Goal: Entertainment & Leisure: Browse casually

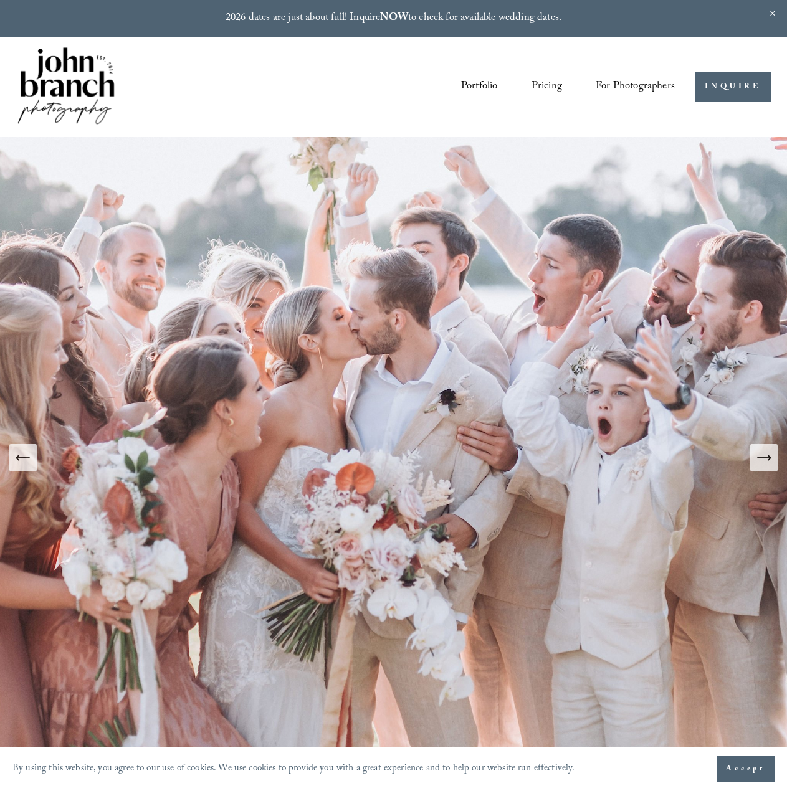
click at [780, 465] on img at bounding box center [396, 457] width 961 height 641
click at [774, 465] on button "Next Slide" at bounding box center [763, 457] width 27 height 27
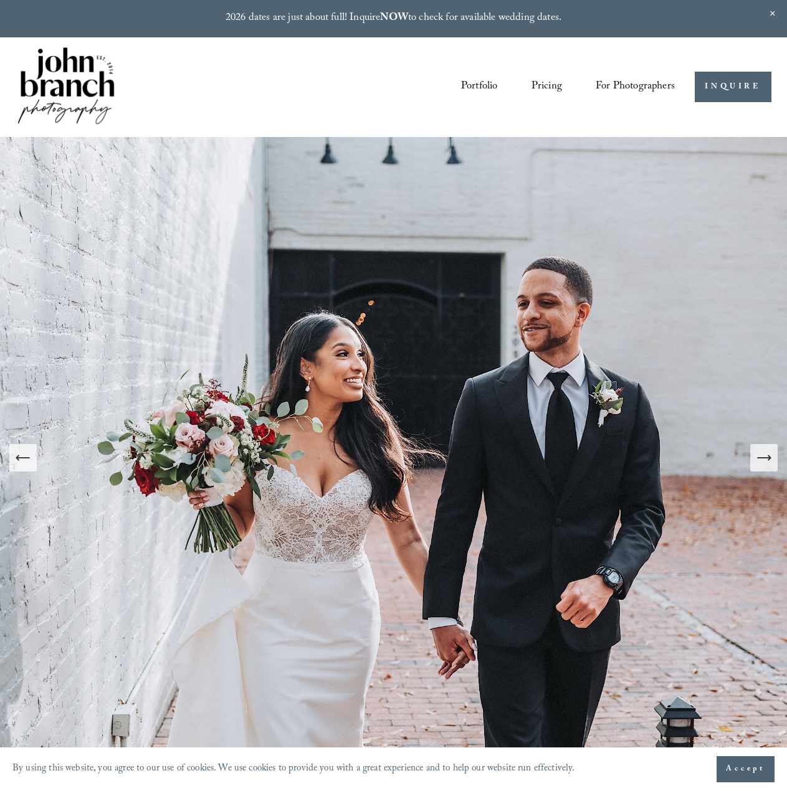
click at [762, 463] on icon "Next Slide" at bounding box center [763, 457] width 17 height 17
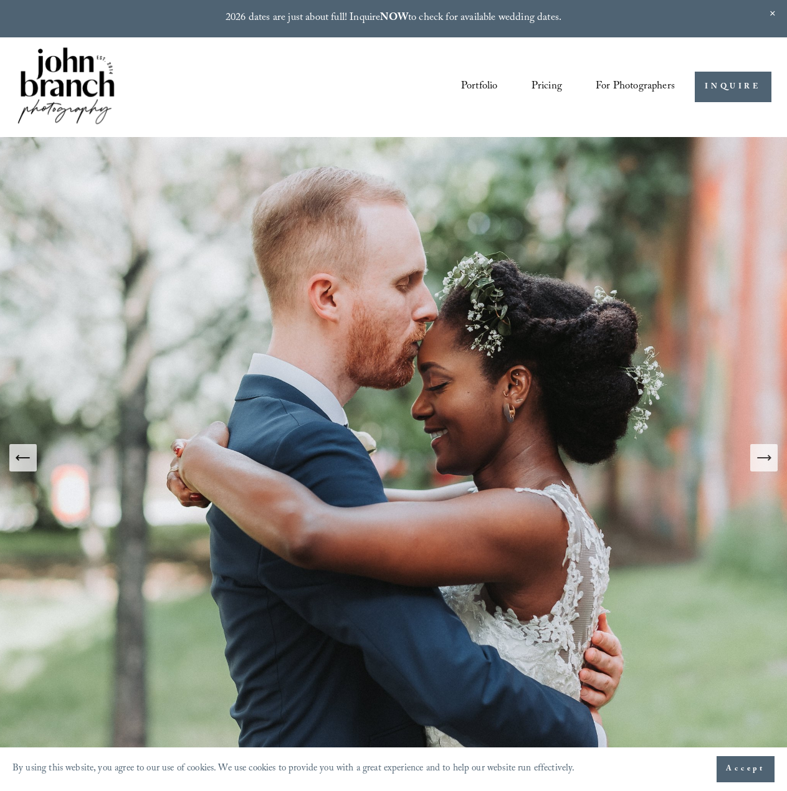
click at [762, 463] on icon "Next Slide" at bounding box center [763, 457] width 17 height 17
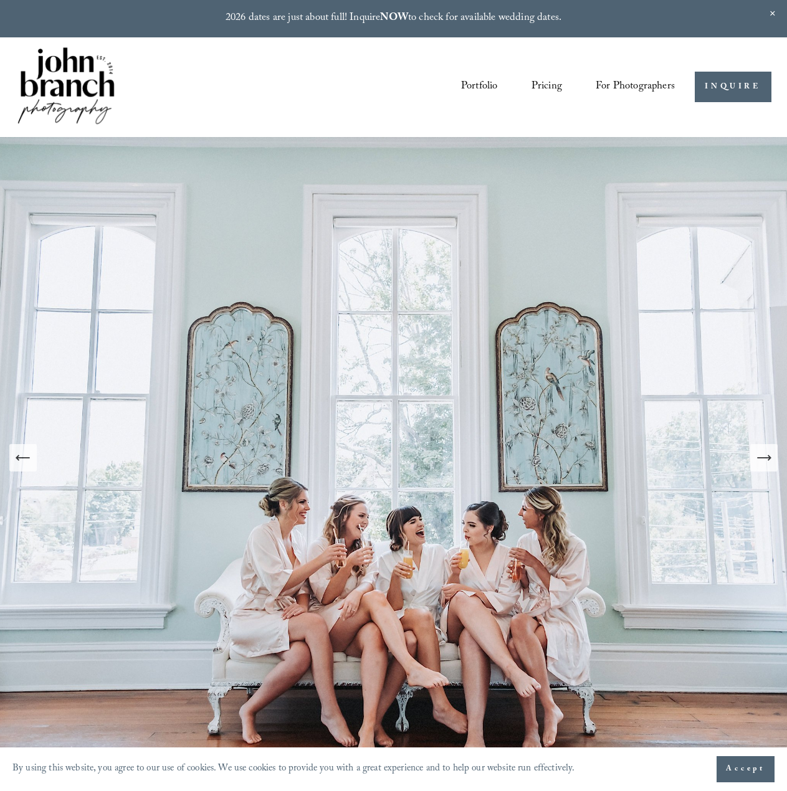
click at [762, 463] on icon "Next Slide" at bounding box center [763, 457] width 17 height 17
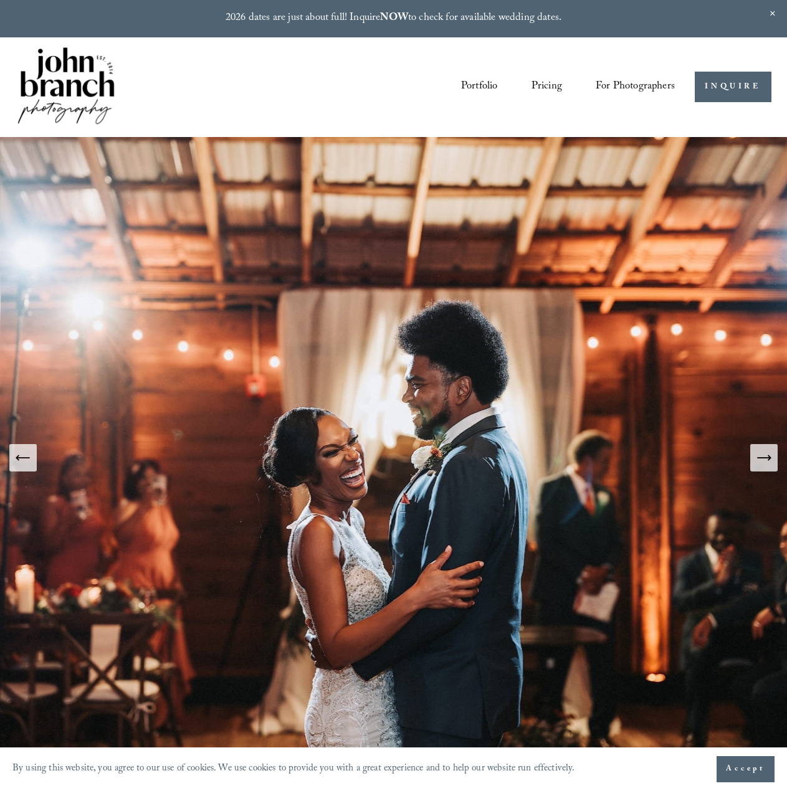
click at [762, 463] on icon "Next Slide" at bounding box center [763, 457] width 17 height 17
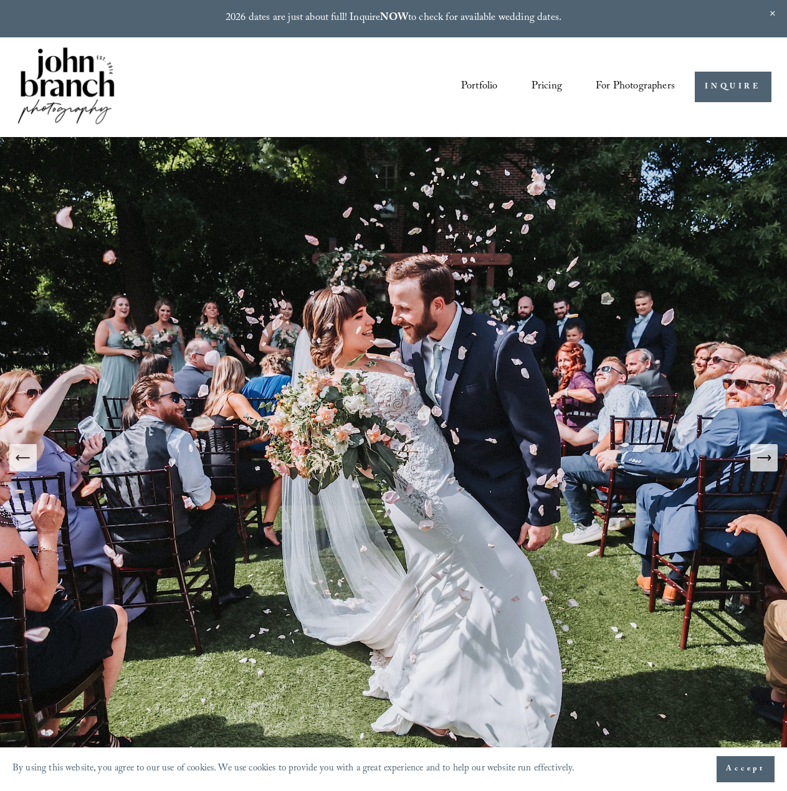
click at [762, 463] on icon "Next Slide" at bounding box center [763, 457] width 17 height 17
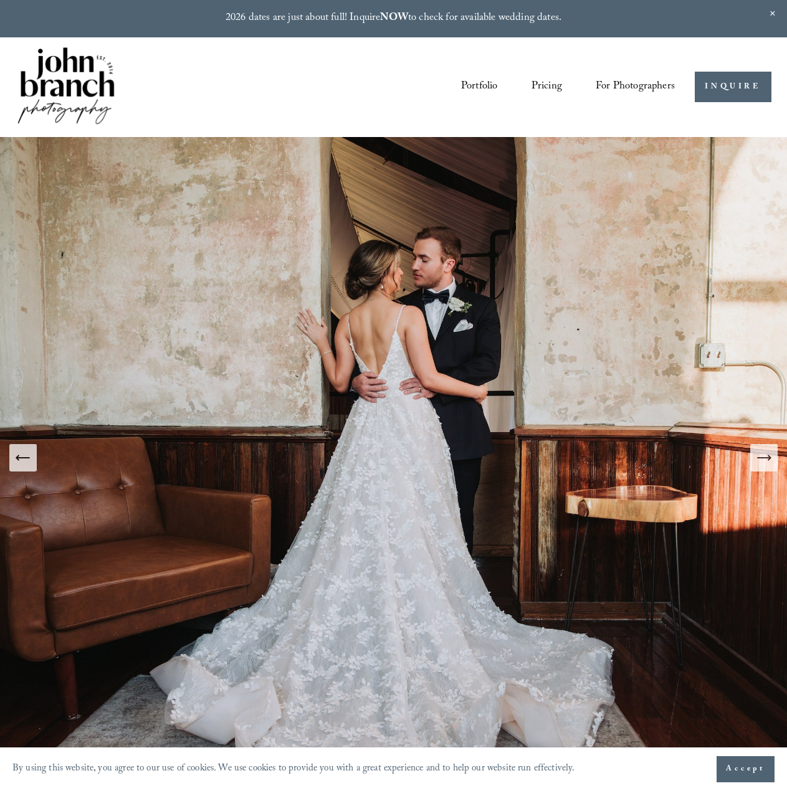
click at [762, 463] on icon "Next Slide" at bounding box center [763, 457] width 17 height 17
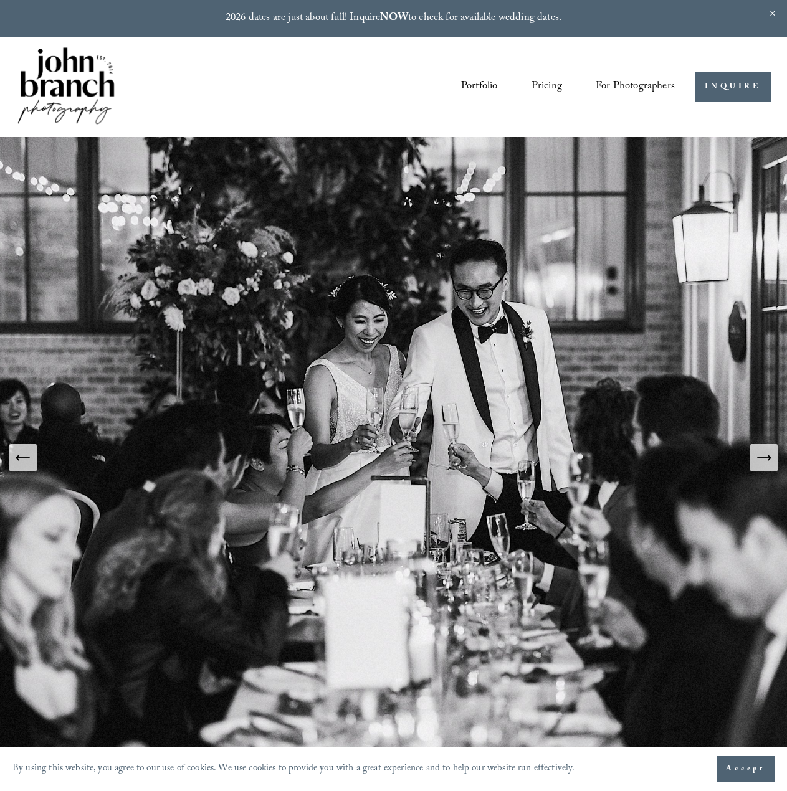
click at [762, 463] on icon "Next Slide" at bounding box center [763, 457] width 17 height 17
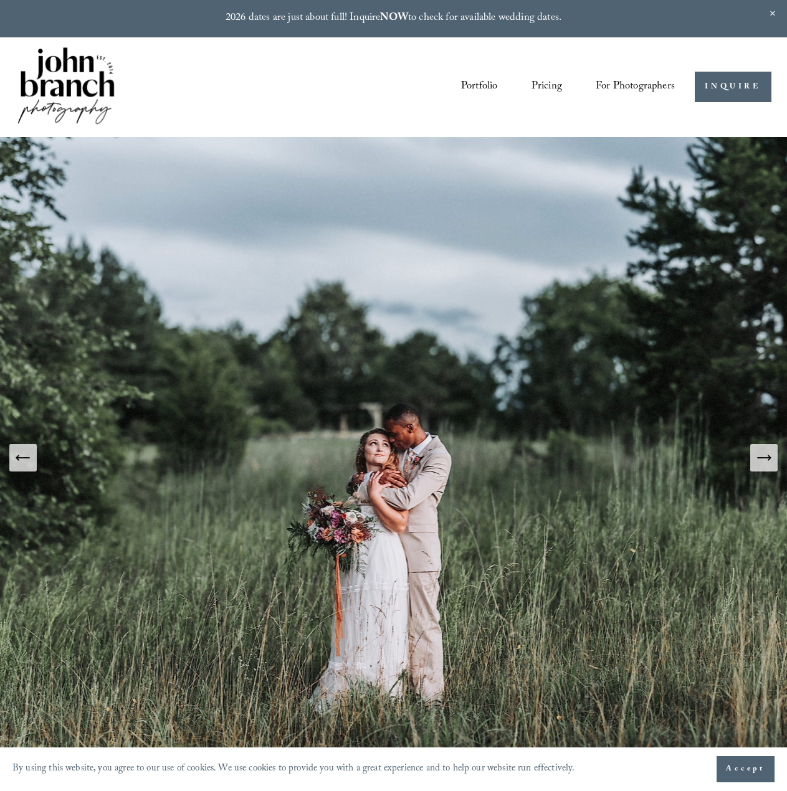
click at [764, 467] on button "Next Slide" at bounding box center [763, 457] width 27 height 27
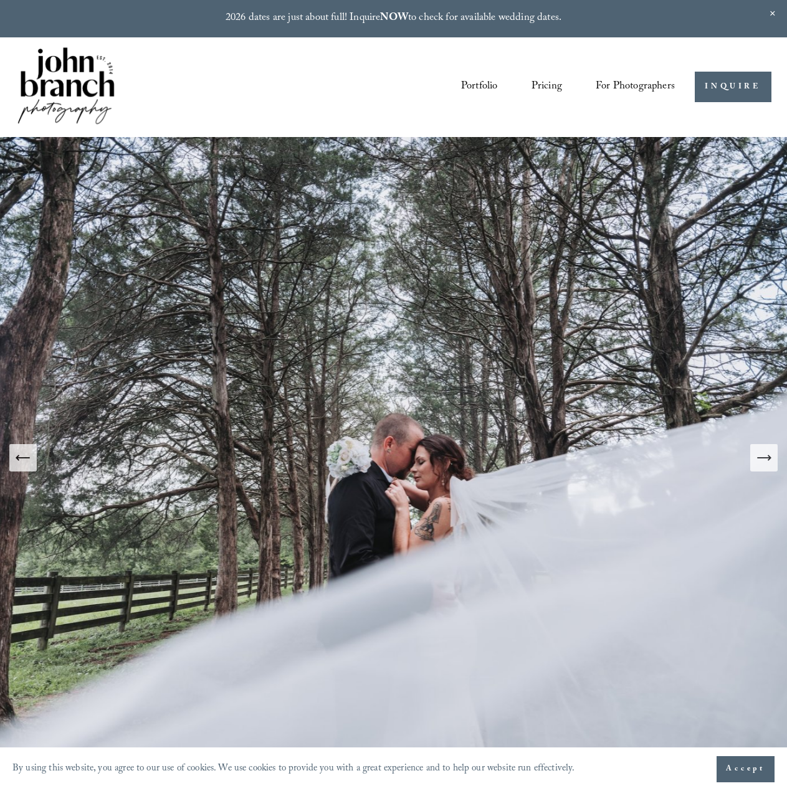
click at [432, 470] on img at bounding box center [396, 457] width 855 height 641
click at [765, 460] on icon "Next Slide" at bounding box center [763, 457] width 17 height 17
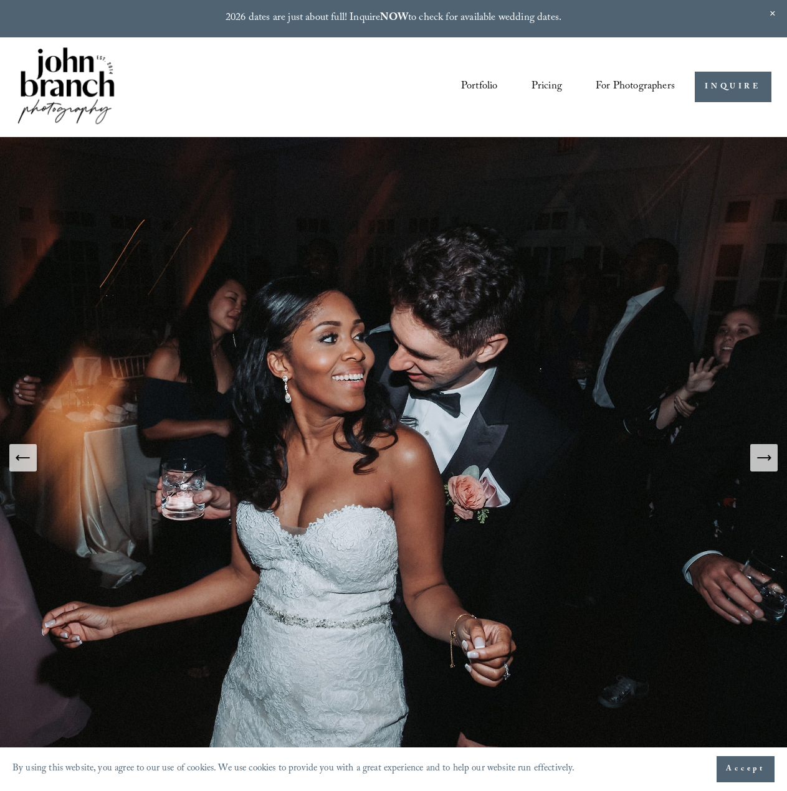
click at [765, 460] on icon "Next Slide" at bounding box center [763, 457] width 17 height 17
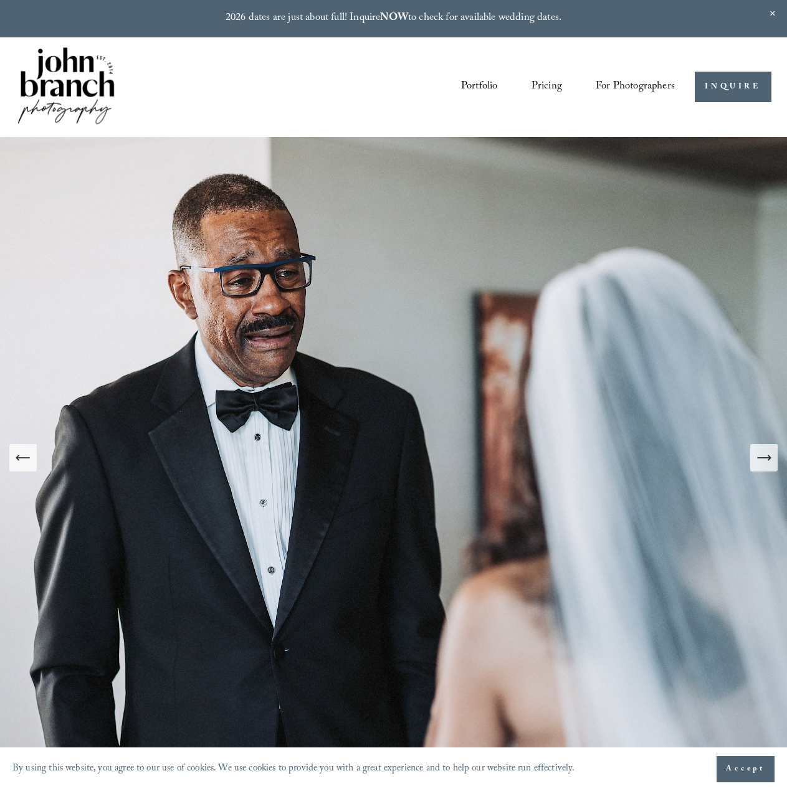
click at [765, 460] on icon "Next Slide" at bounding box center [763, 457] width 17 height 17
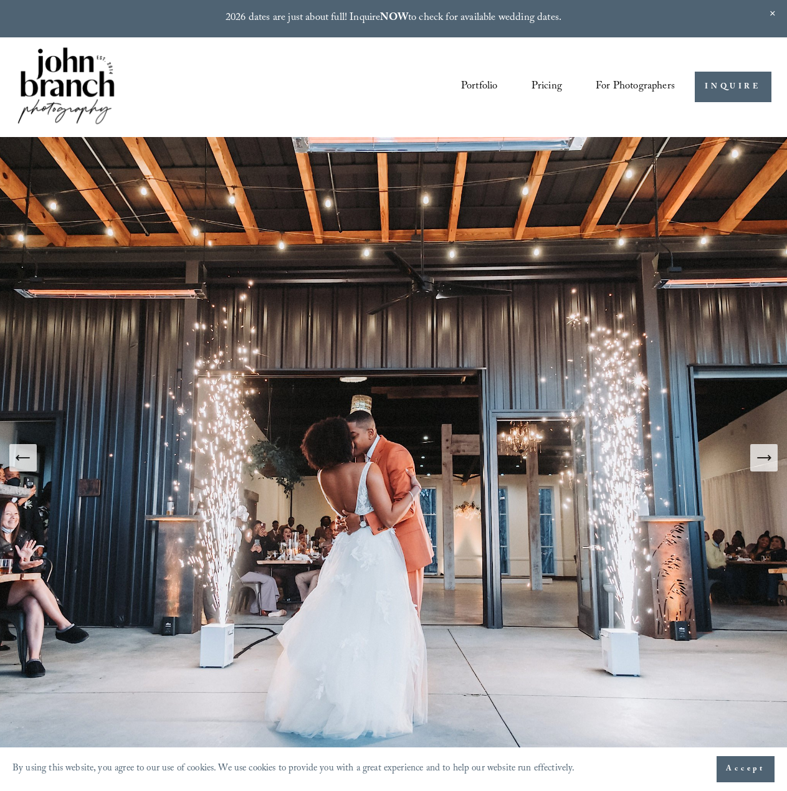
click at [765, 460] on icon "Next Slide" at bounding box center [763, 457] width 17 height 17
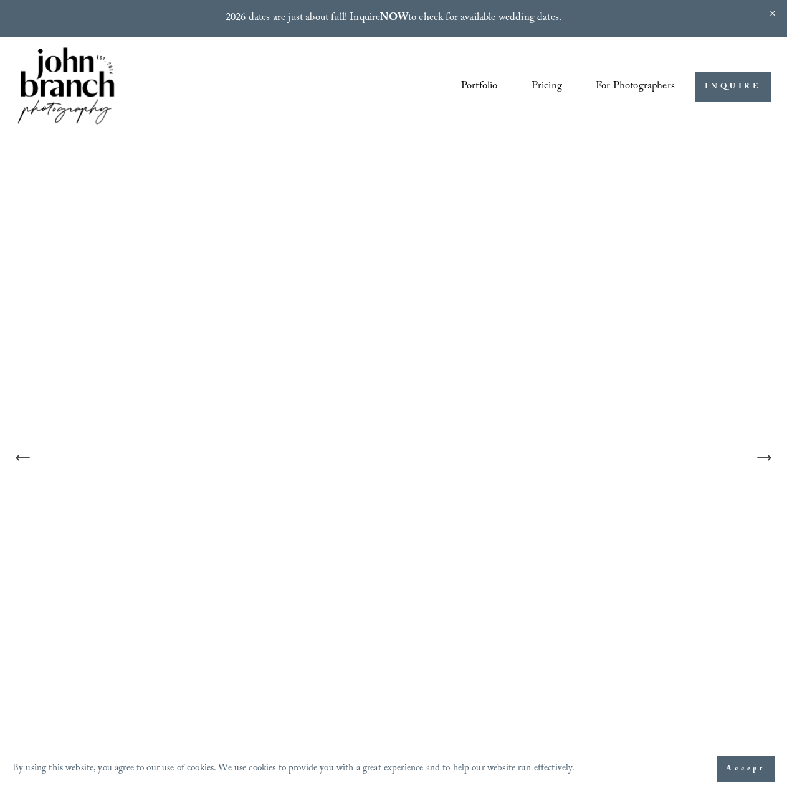
click at [765, 460] on icon "Next Slide" at bounding box center [763, 457] width 17 height 17
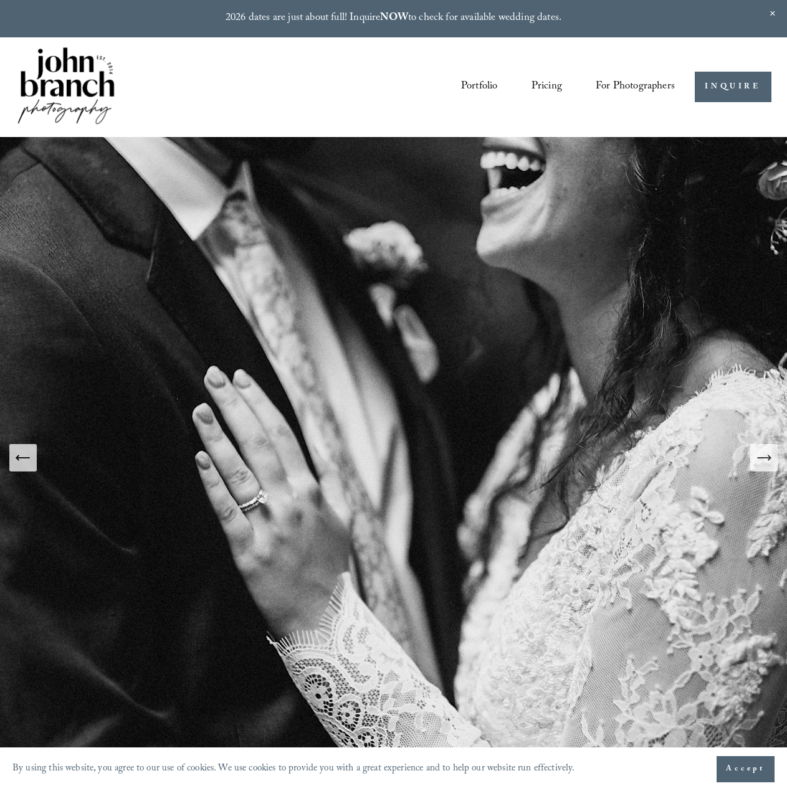
click at [36, 460] on button "Previous Slide" at bounding box center [22, 457] width 27 height 27
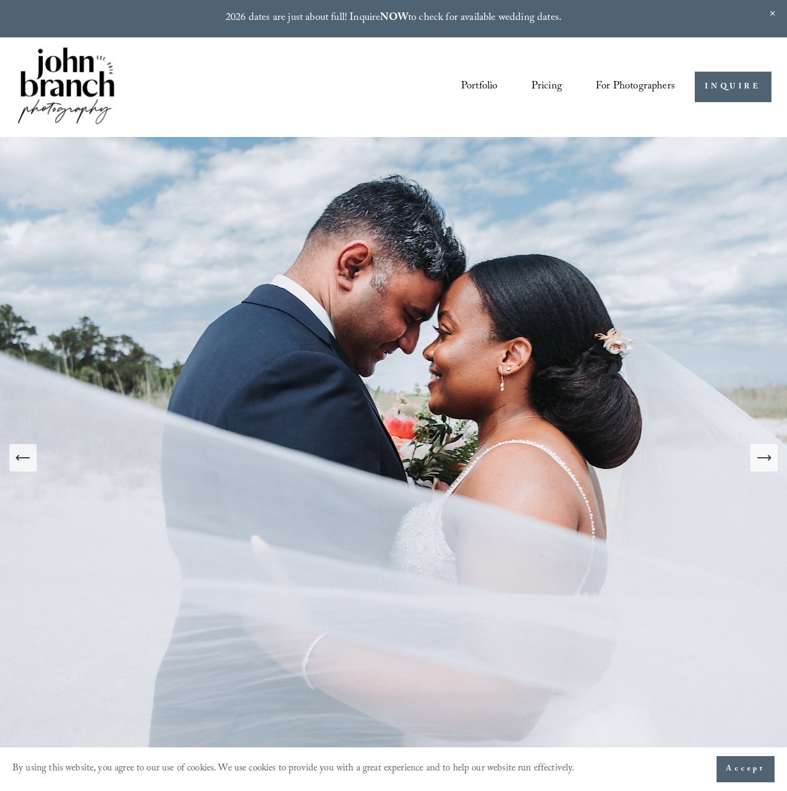
click at [769, 462] on icon "Next Slide" at bounding box center [763, 457] width 17 height 17
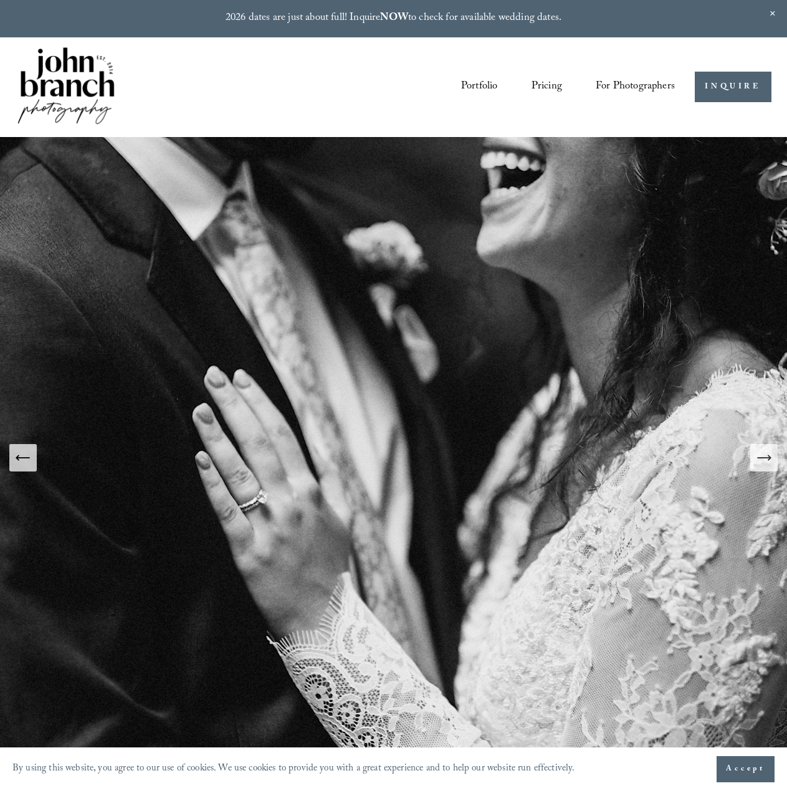
click at [769, 462] on icon "Next Slide" at bounding box center [763, 457] width 17 height 17
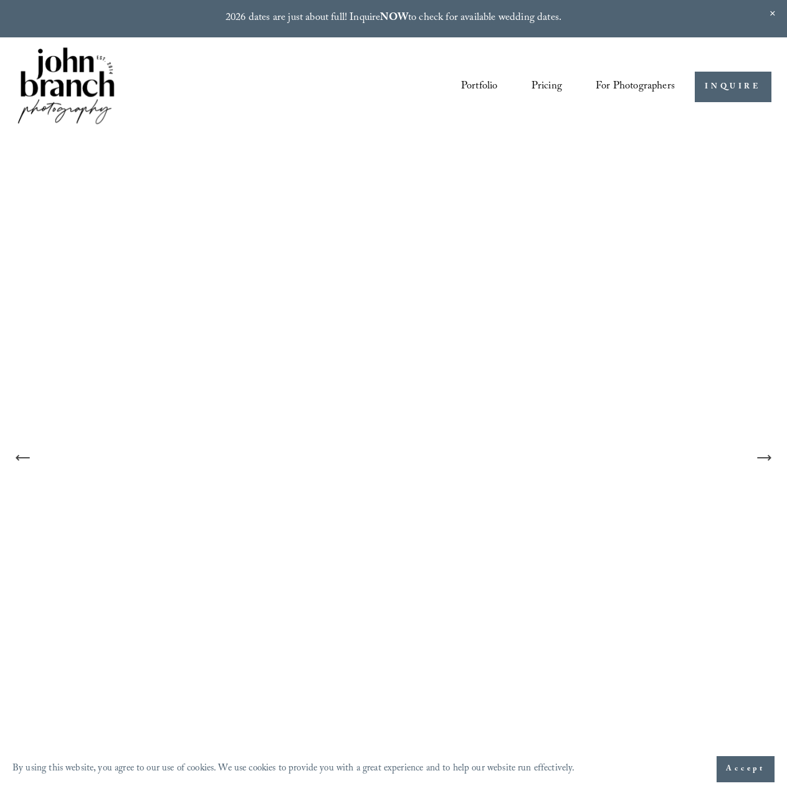
click at [769, 462] on icon "Next Slide" at bounding box center [763, 457] width 17 height 17
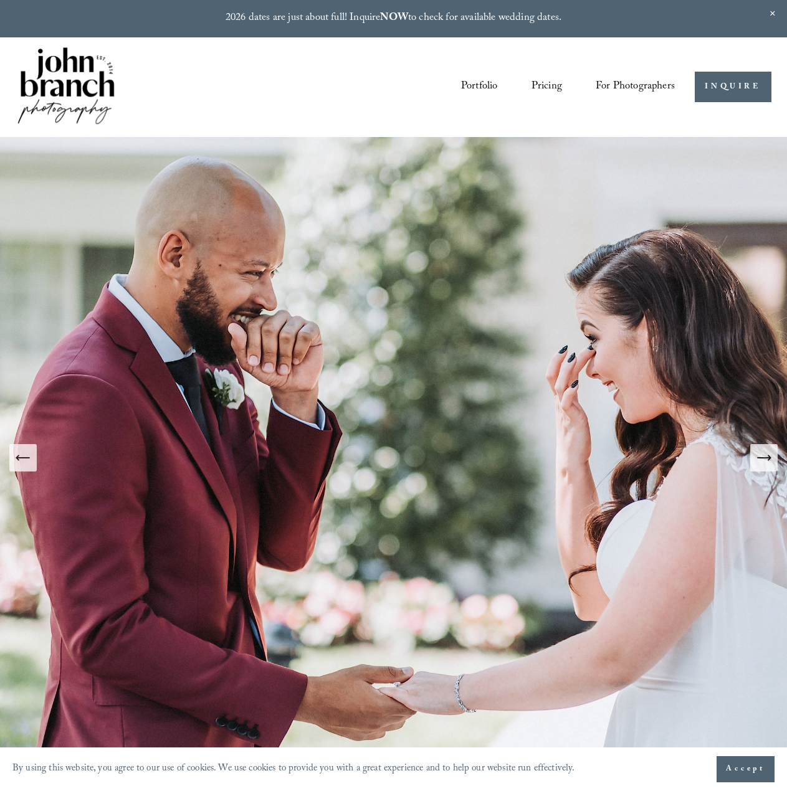
click at [37, 468] on img at bounding box center [396, 457] width 961 height 641
click at [31, 468] on button "Previous Slide" at bounding box center [22, 457] width 27 height 27
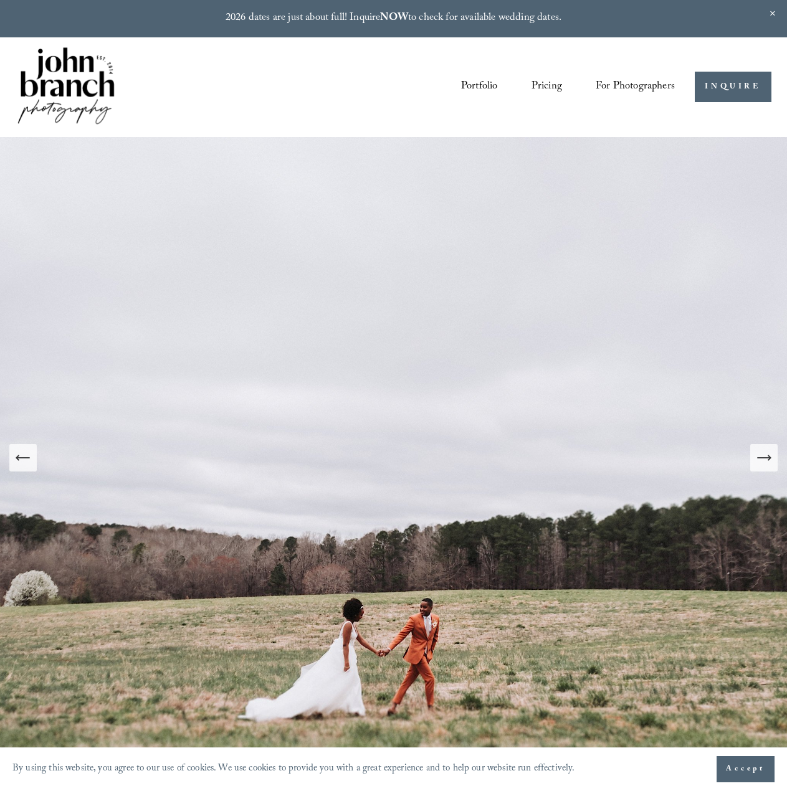
click at [759, 468] on button "Next Slide" at bounding box center [763, 457] width 27 height 27
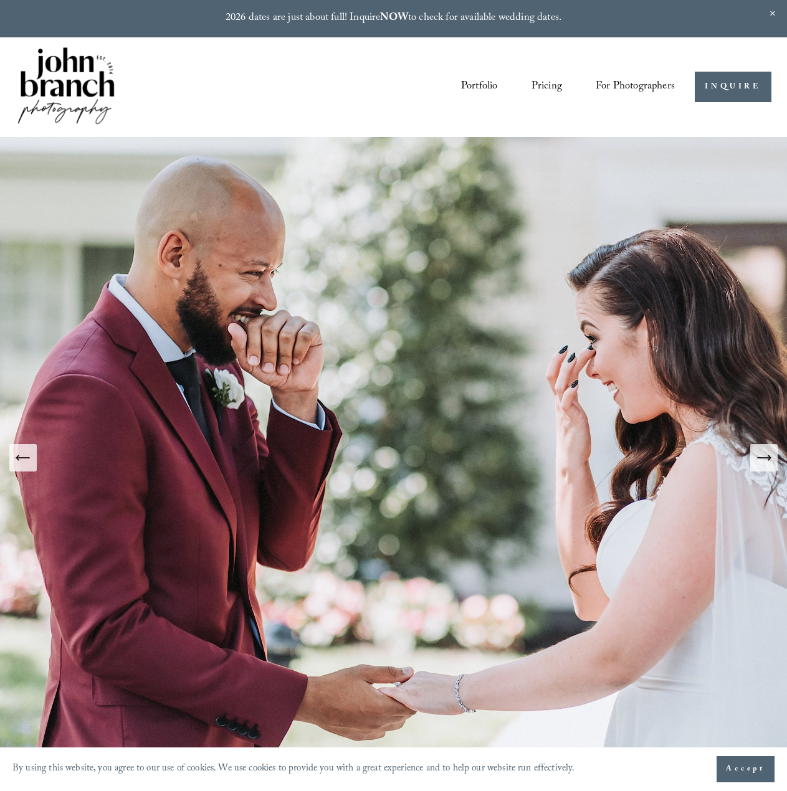
click at [757, 466] on icon "Next Slide" at bounding box center [763, 457] width 17 height 17
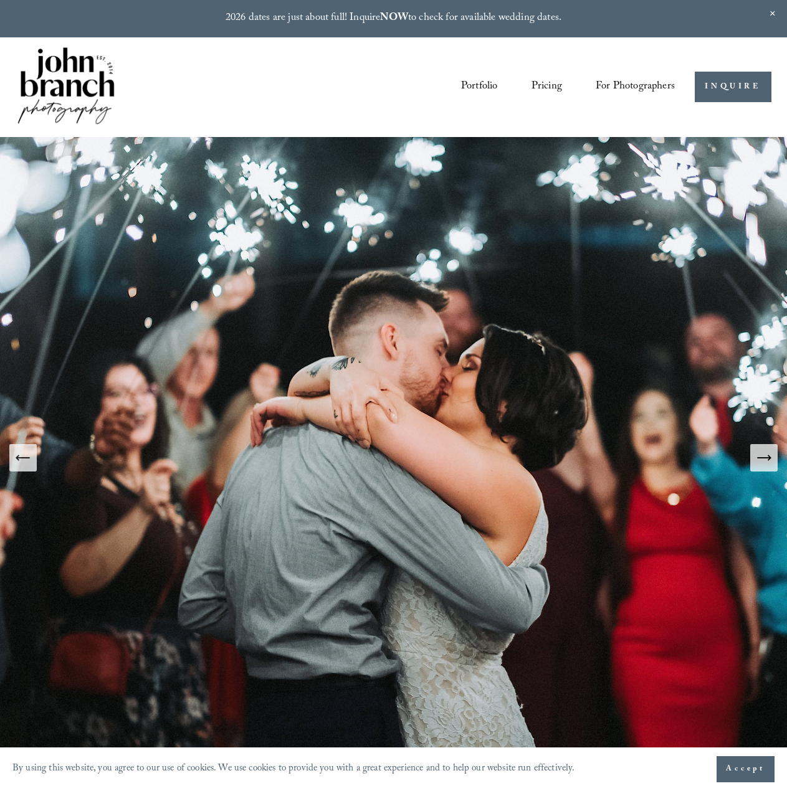
click at [472, 84] on link "Portfolio" at bounding box center [479, 86] width 37 height 22
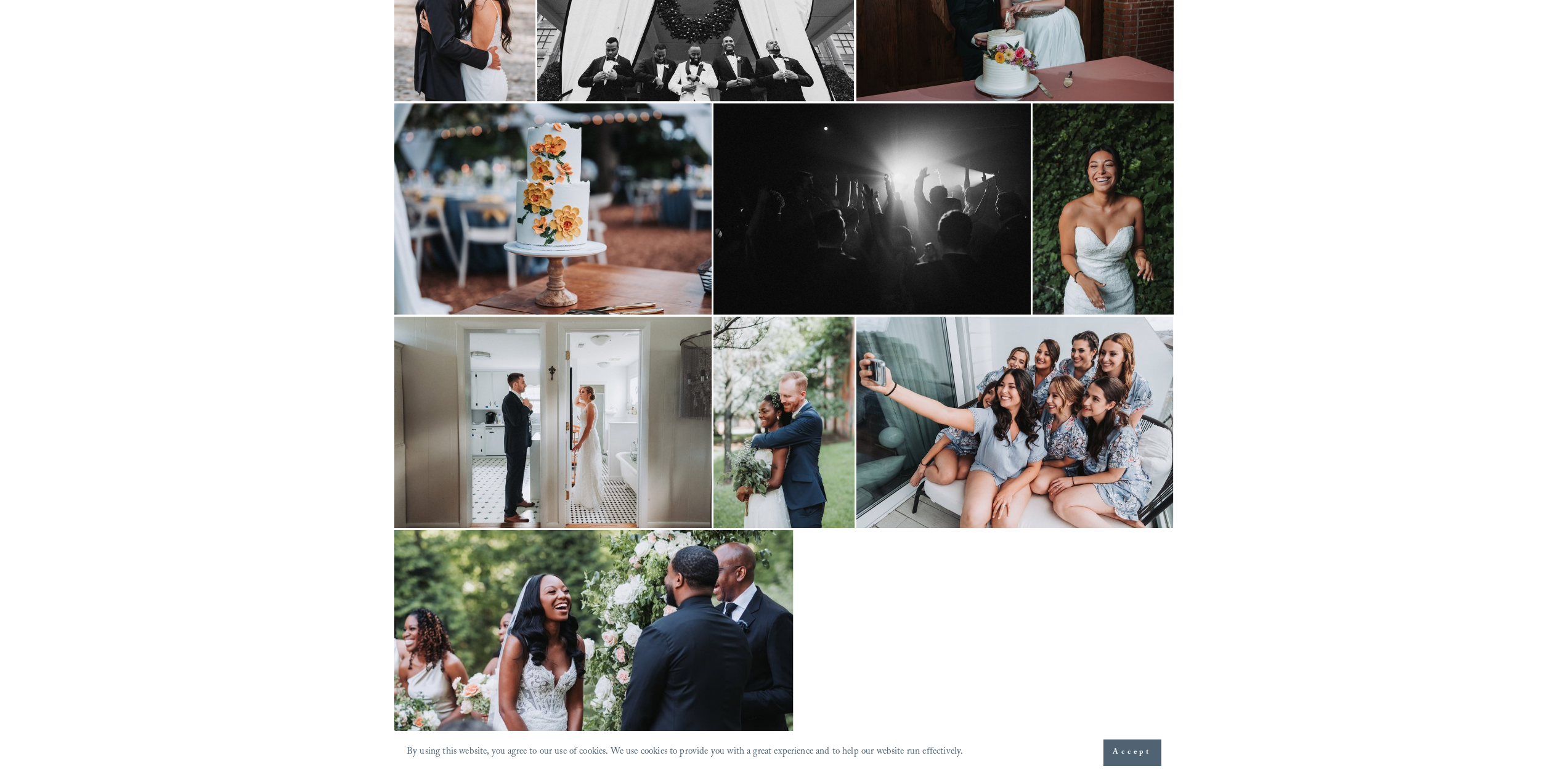
scroll to position [246, 0]
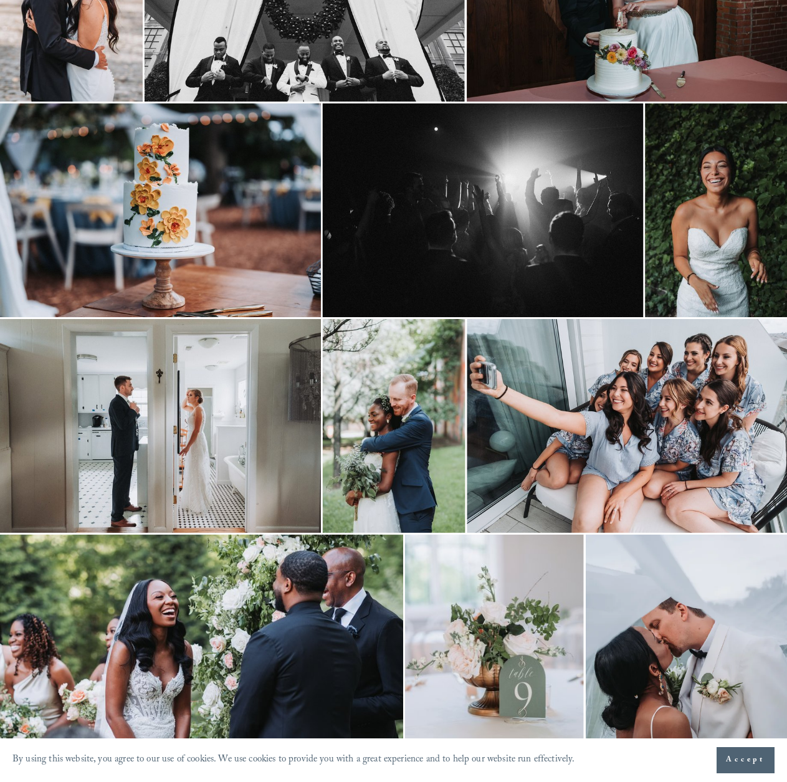
click at [177, 445] on img at bounding box center [160, 426] width 321 height 214
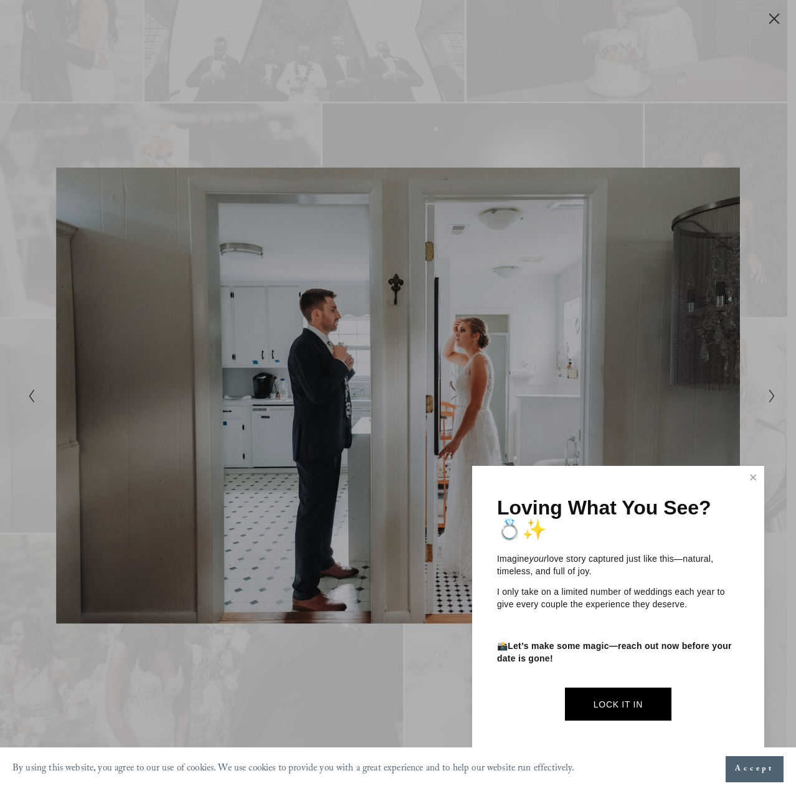
click at [749, 477] on link "Close" at bounding box center [753, 478] width 19 height 20
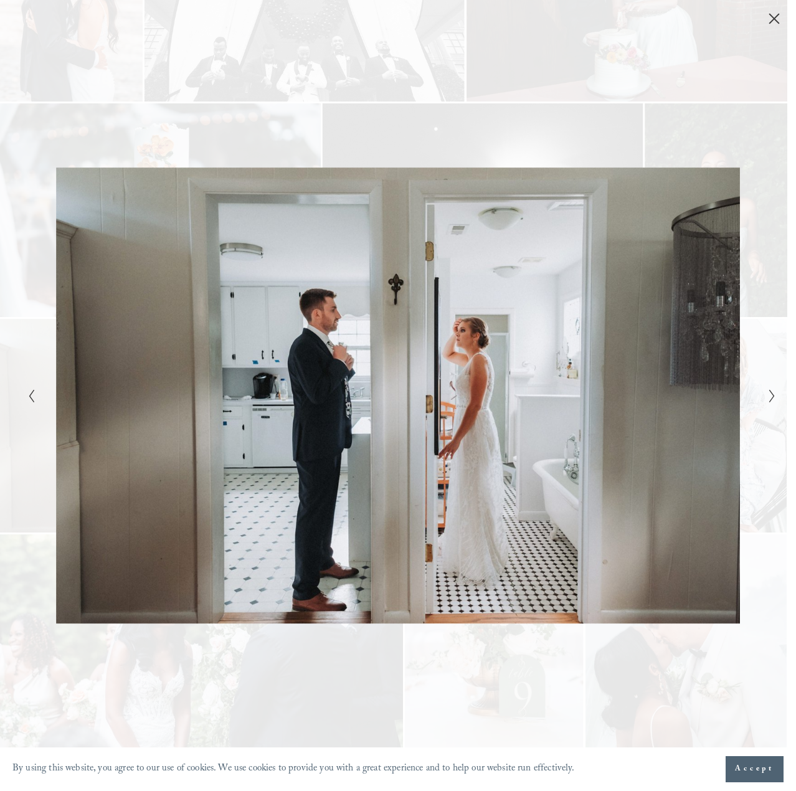
click at [770, 408] on div "Gallery" at bounding box center [585, 395] width 374 height 718
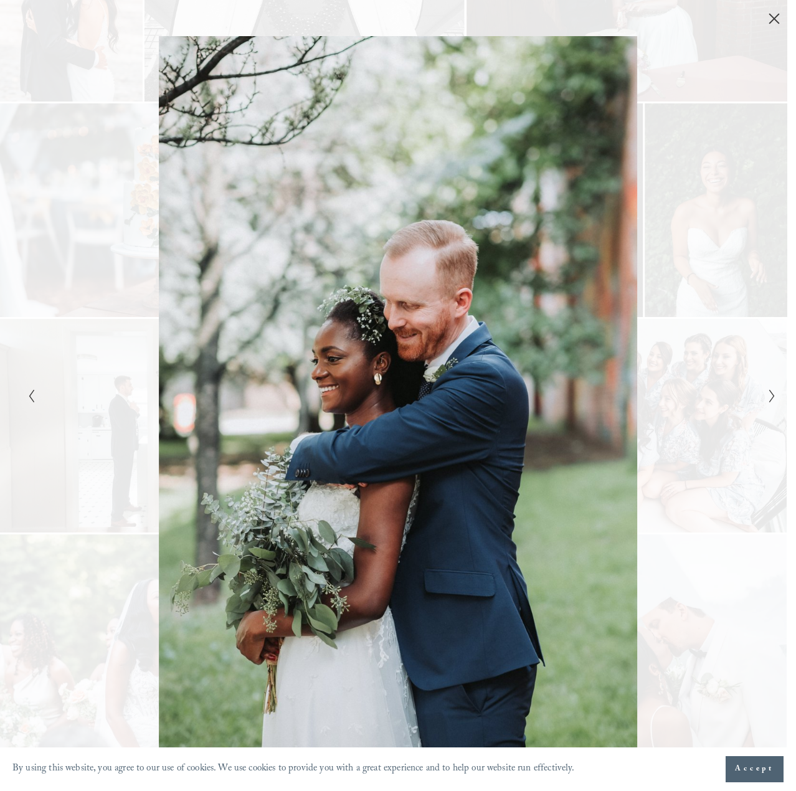
click at [769, 406] on div "Gallery" at bounding box center [585, 395] width 374 height 718
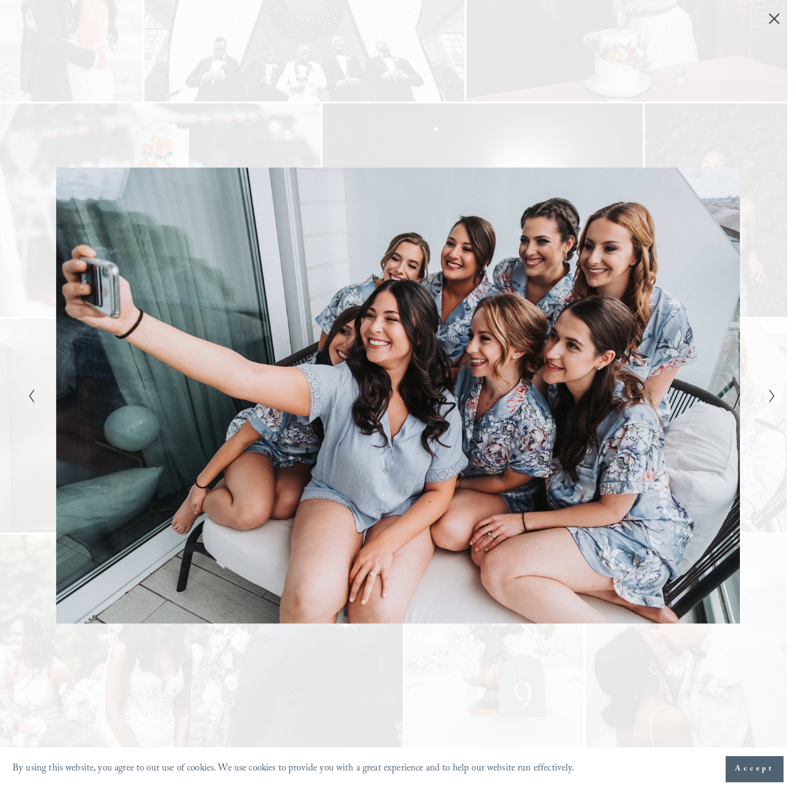
click at [769, 406] on div "Gallery" at bounding box center [585, 395] width 374 height 718
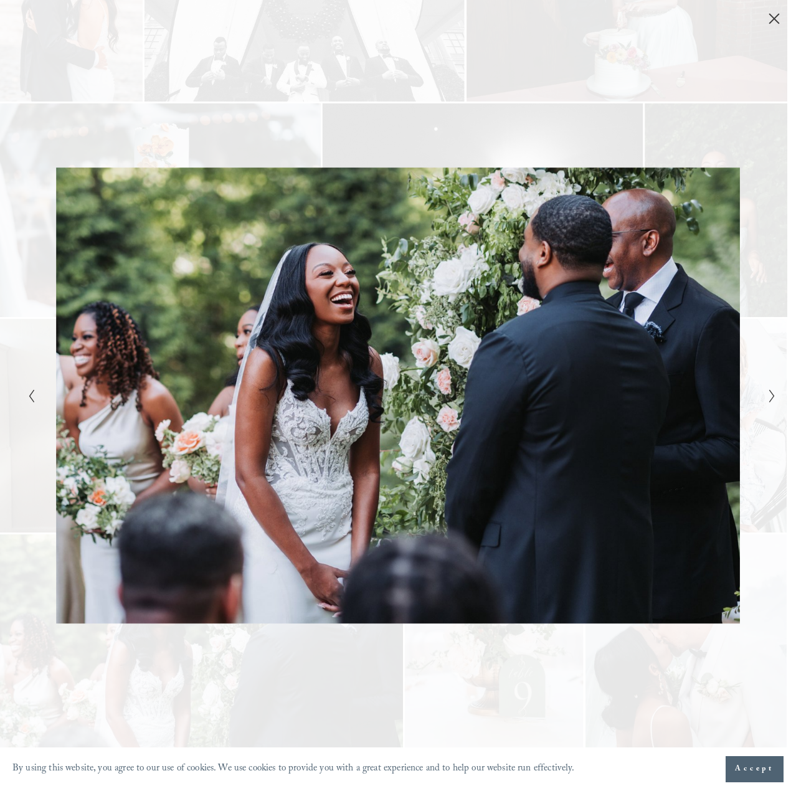
click at [769, 406] on div "Gallery" at bounding box center [585, 395] width 374 height 718
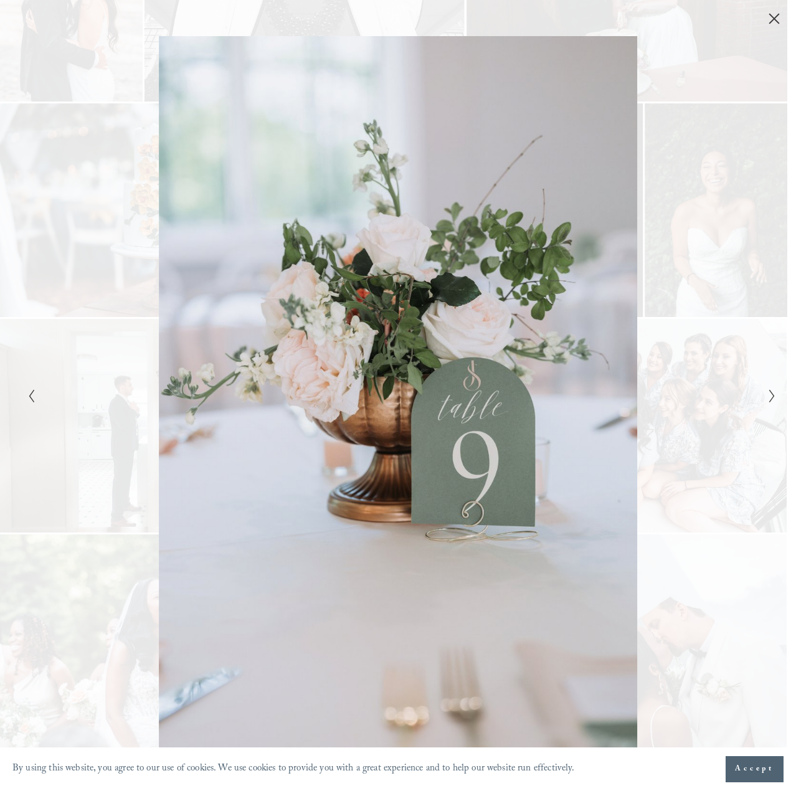
click at [769, 406] on div "Gallery" at bounding box center [585, 395] width 374 height 718
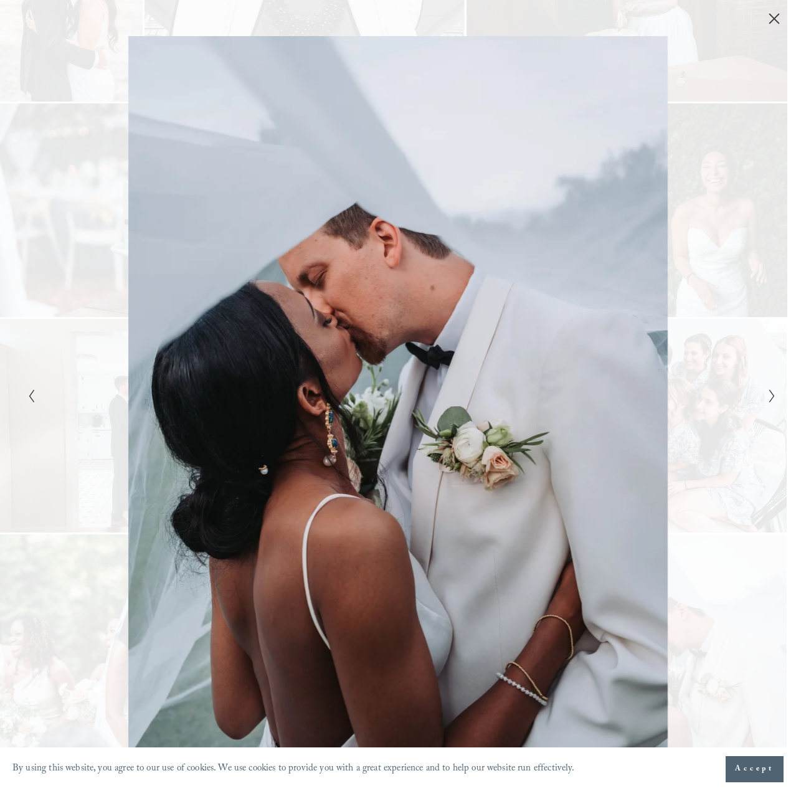
click at [769, 406] on div "Gallery" at bounding box center [585, 395] width 374 height 718
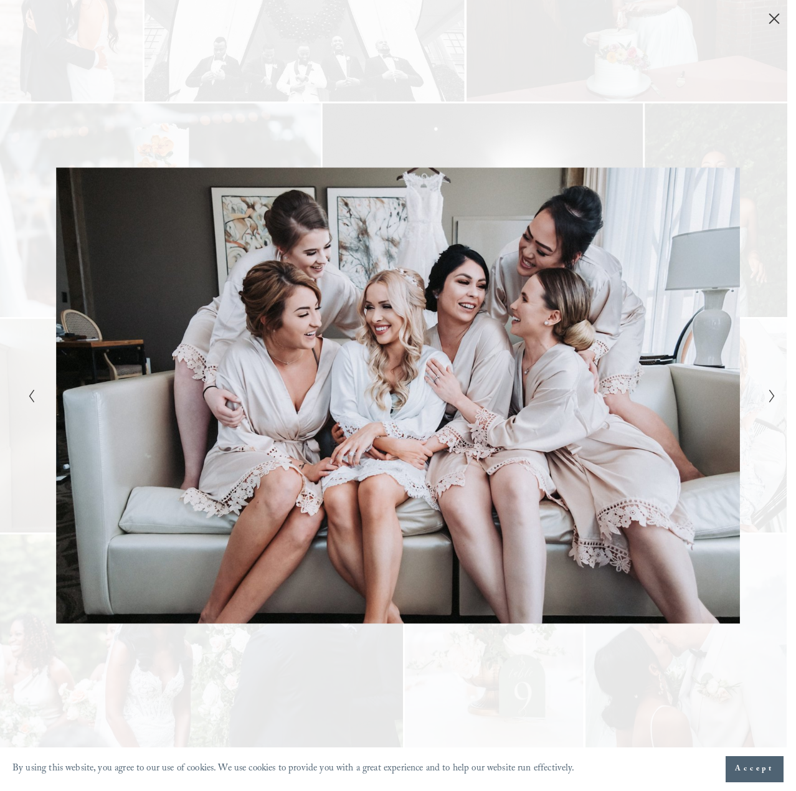
click at [769, 406] on div "Gallery" at bounding box center [585, 395] width 374 height 718
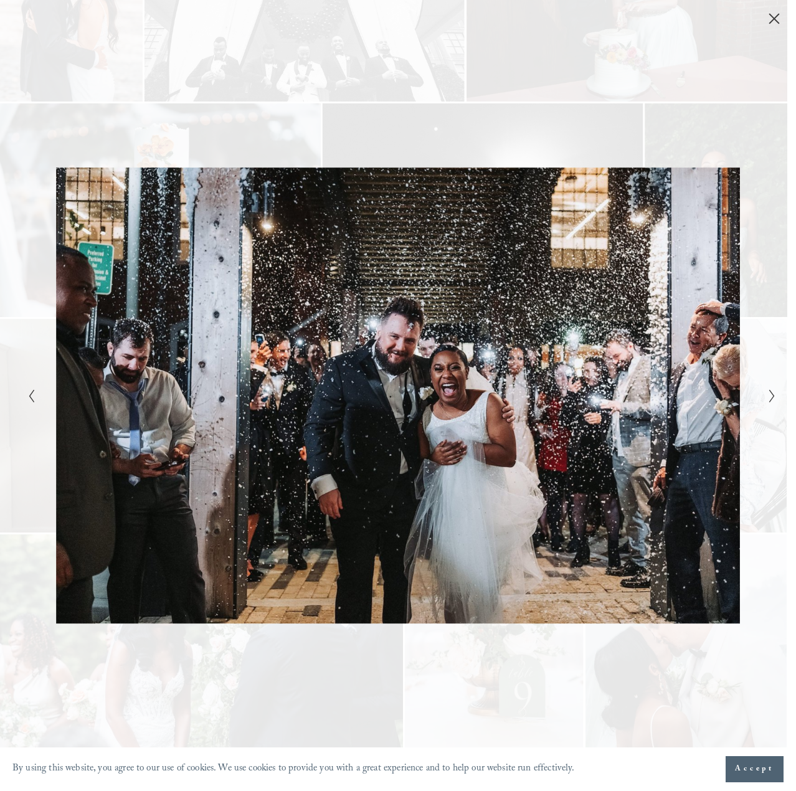
click at [769, 406] on div "Gallery" at bounding box center [585, 395] width 374 height 718
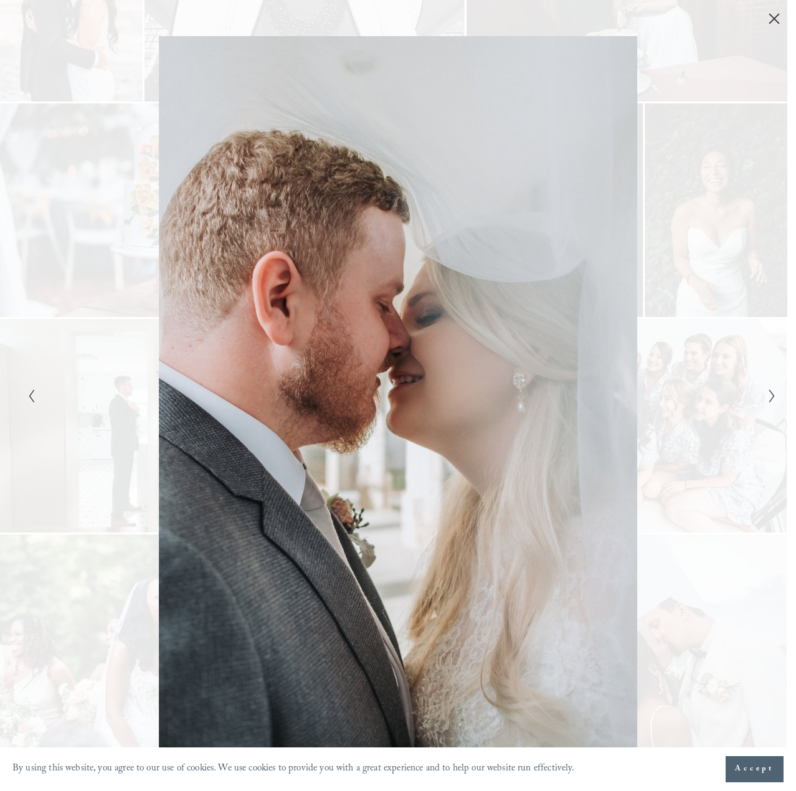
click at [769, 406] on div "Gallery" at bounding box center [585, 395] width 374 height 718
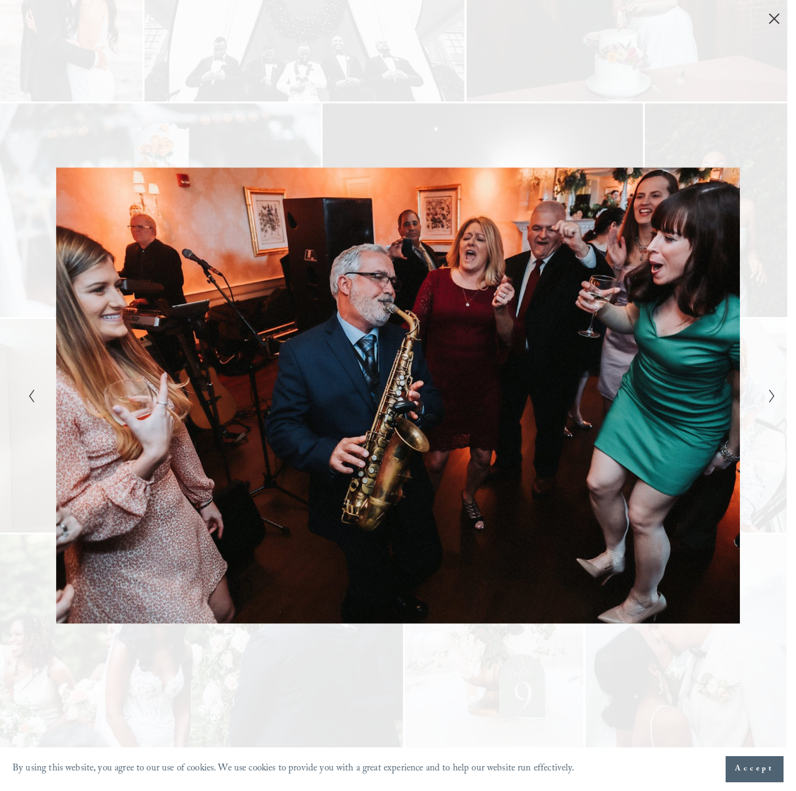
click at [769, 406] on div "Gallery" at bounding box center [585, 395] width 374 height 718
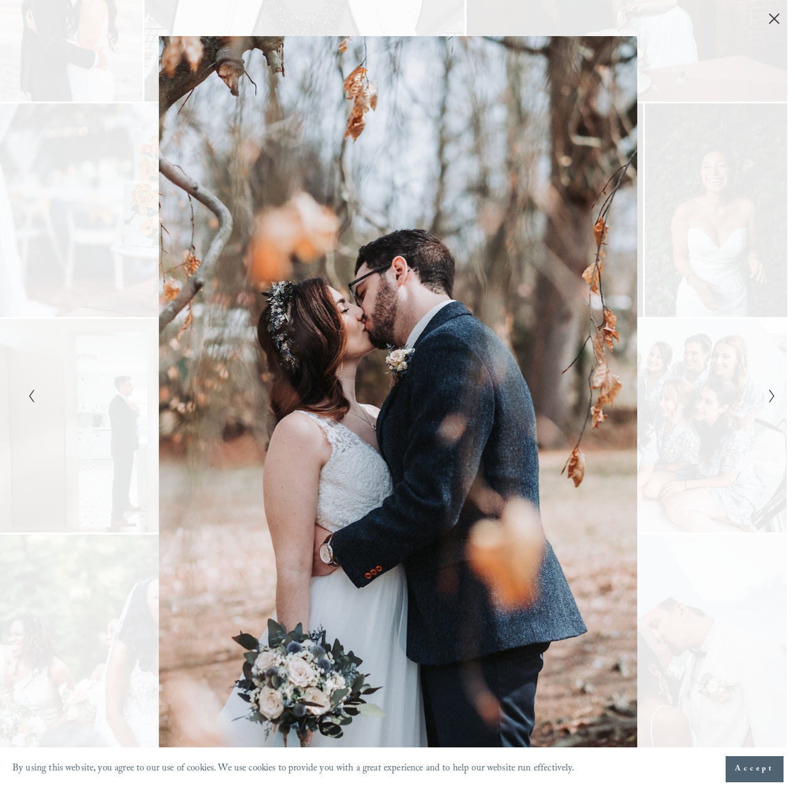
click at [764, 395] on button "Next Slide" at bounding box center [768, 395] width 8 height 15
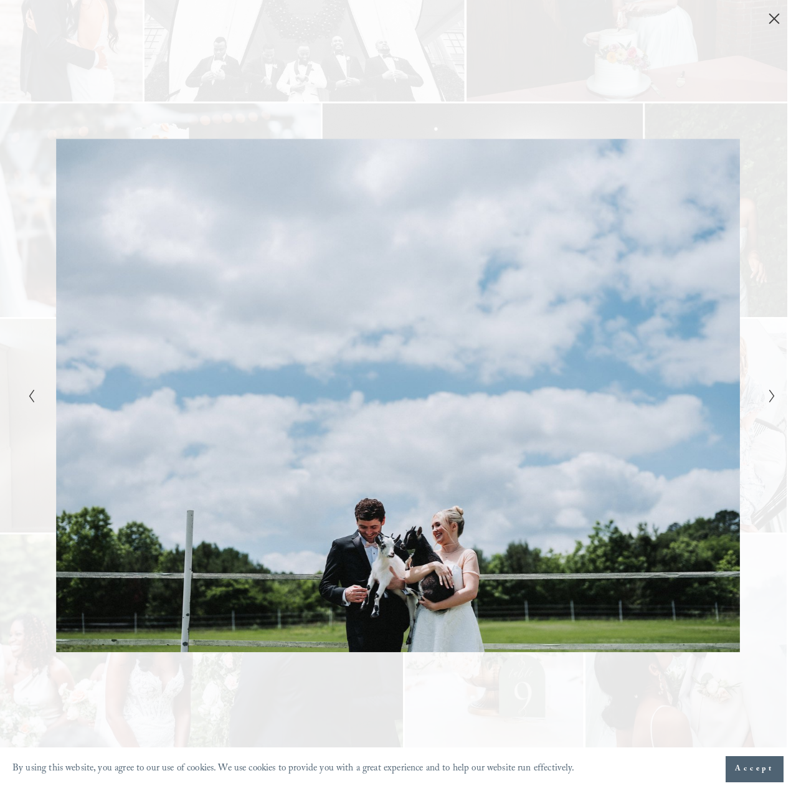
click at [764, 395] on button "Next Slide" at bounding box center [768, 395] width 8 height 15
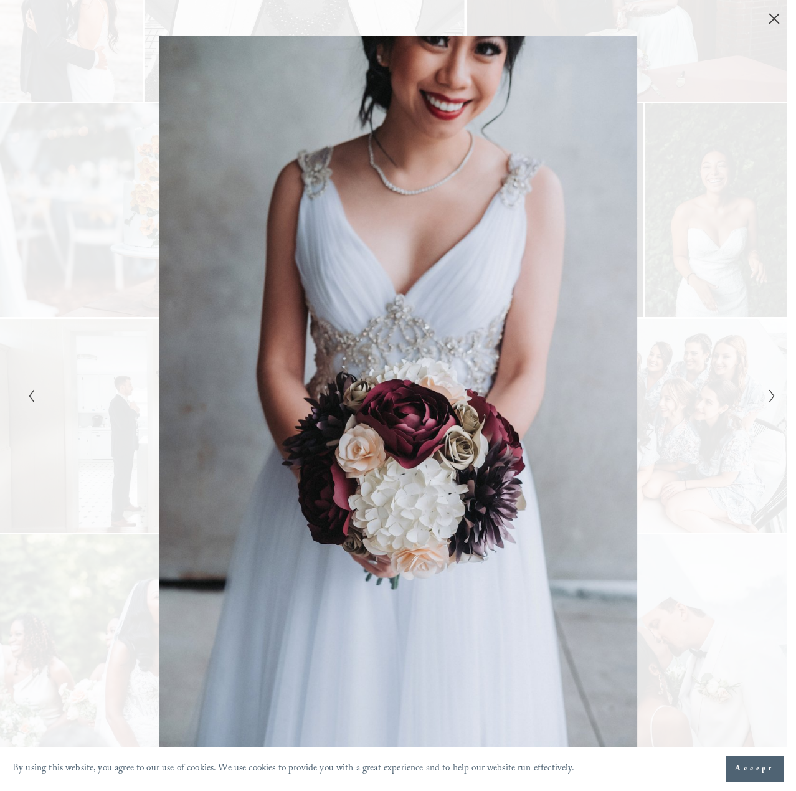
click at [764, 395] on button "Next Slide" at bounding box center [768, 395] width 8 height 15
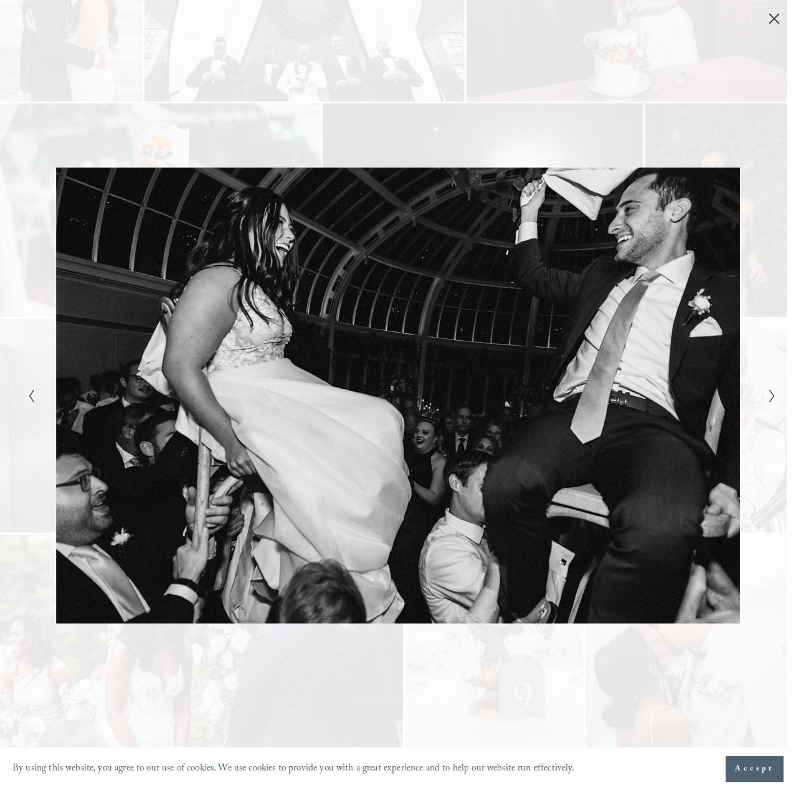
click at [764, 395] on button "Next Slide" at bounding box center [768, 395] width 8 height 15
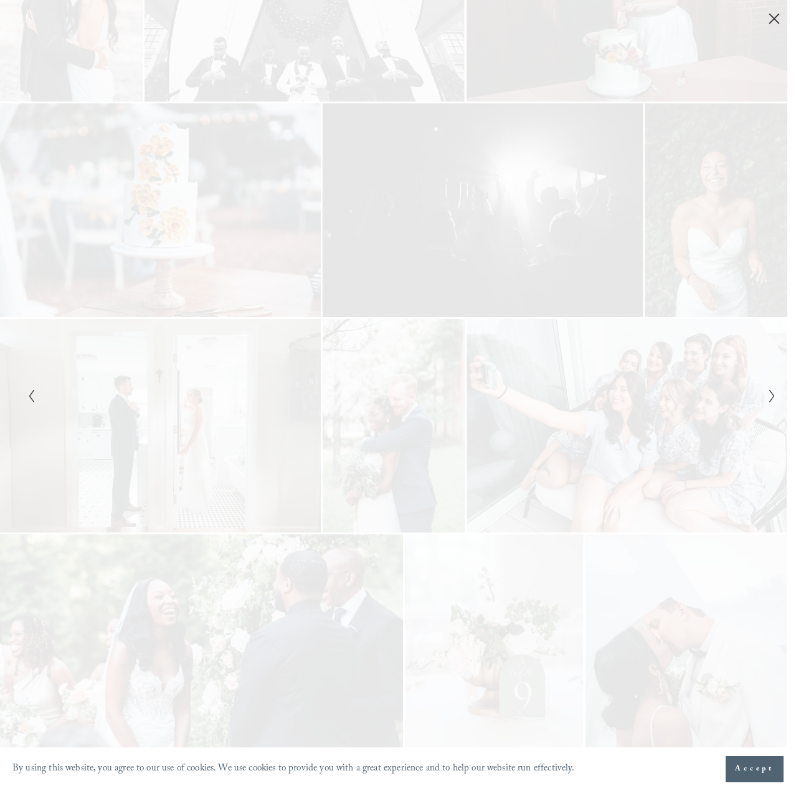
click at [764, 395] on button "Next Slide" at bounding box center [768, 395] width 8 height 15
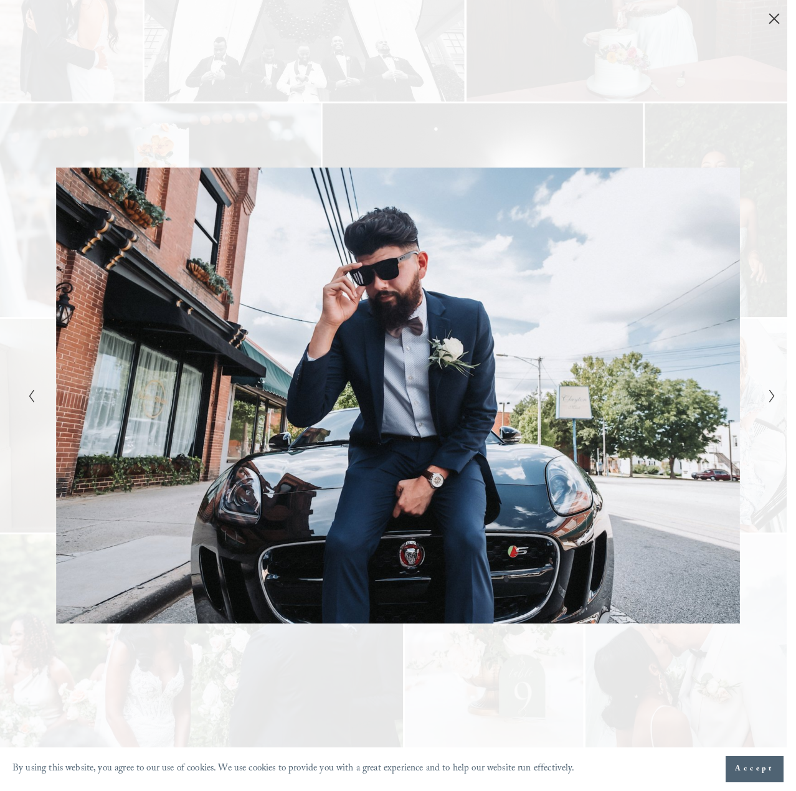
click at [764, 395] on button "Next Slide" at bounding box center [768, 395] width 8 height 15
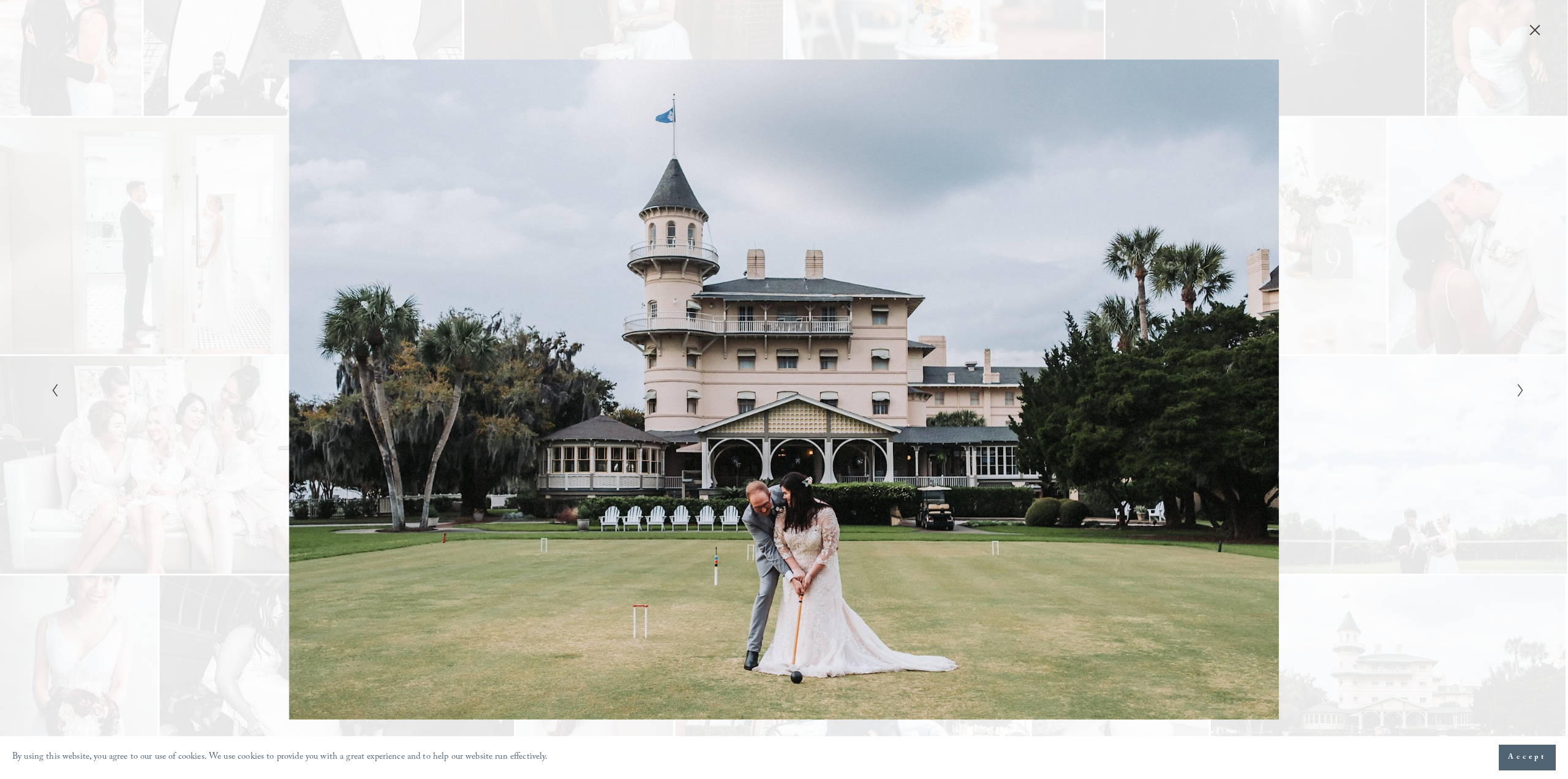
click at [773, 390] on div "Gallery" at bounding box center [784, 390] width 1568 height 779
click at [773, 390] on polyline "Next Slide" at bounding box center [1520, 390] width 4 height 12
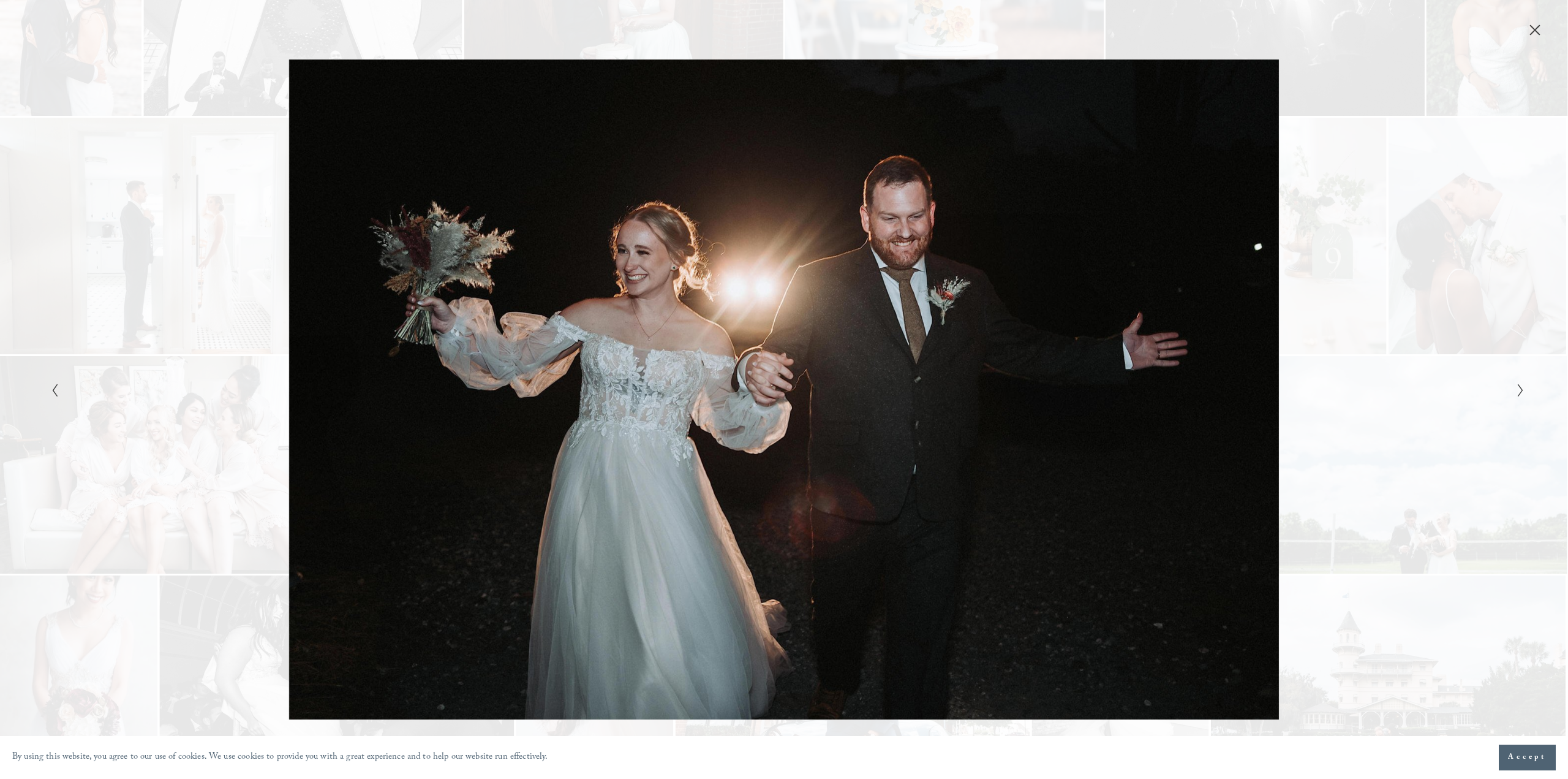
click at [773, 387] on div "Gallery" at bounding box center [1151, 389] width 736 height 660
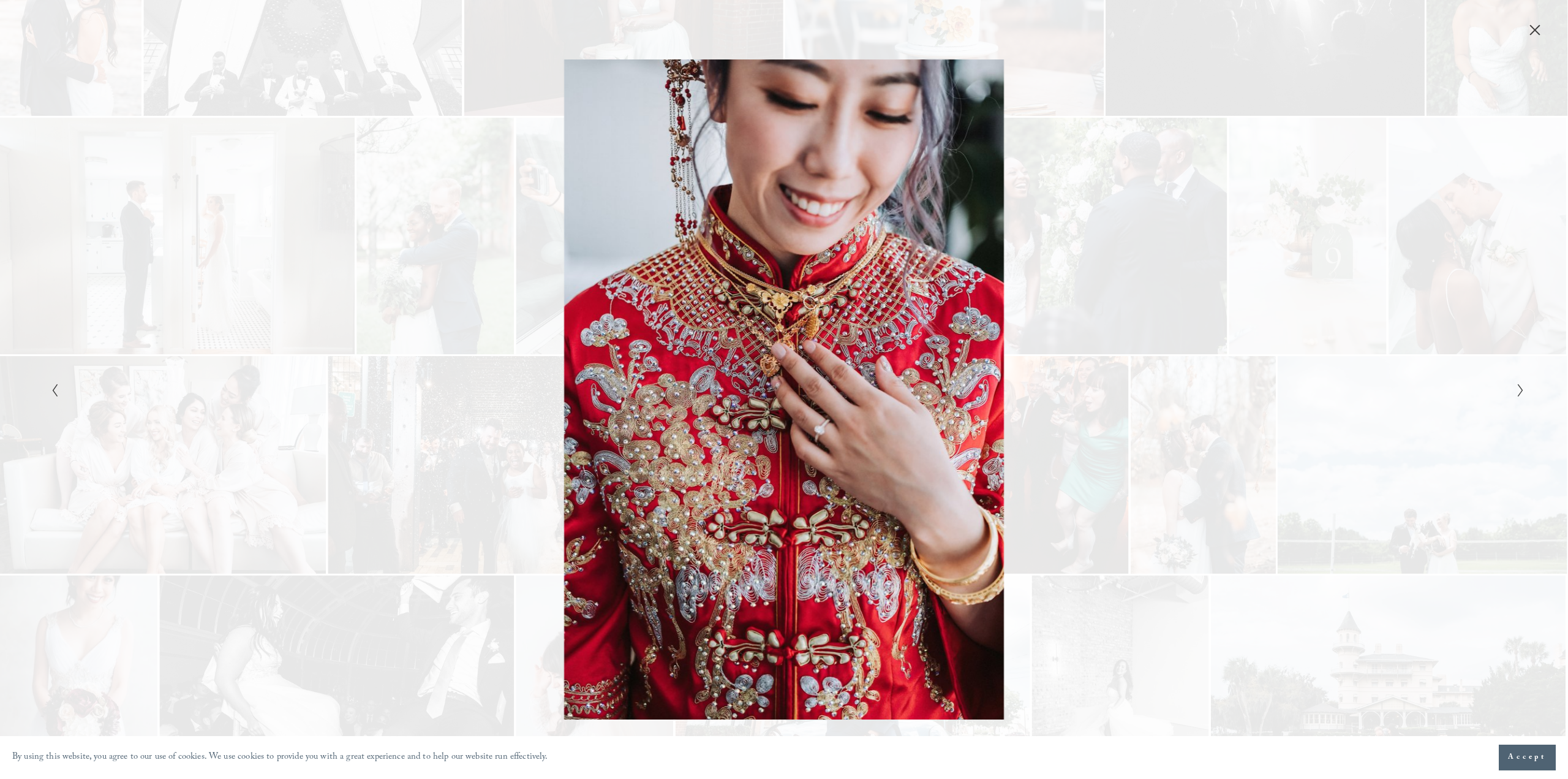
click at [773, 29] on icon "Close" at bounding box center [1535, 30] width 12 height 12
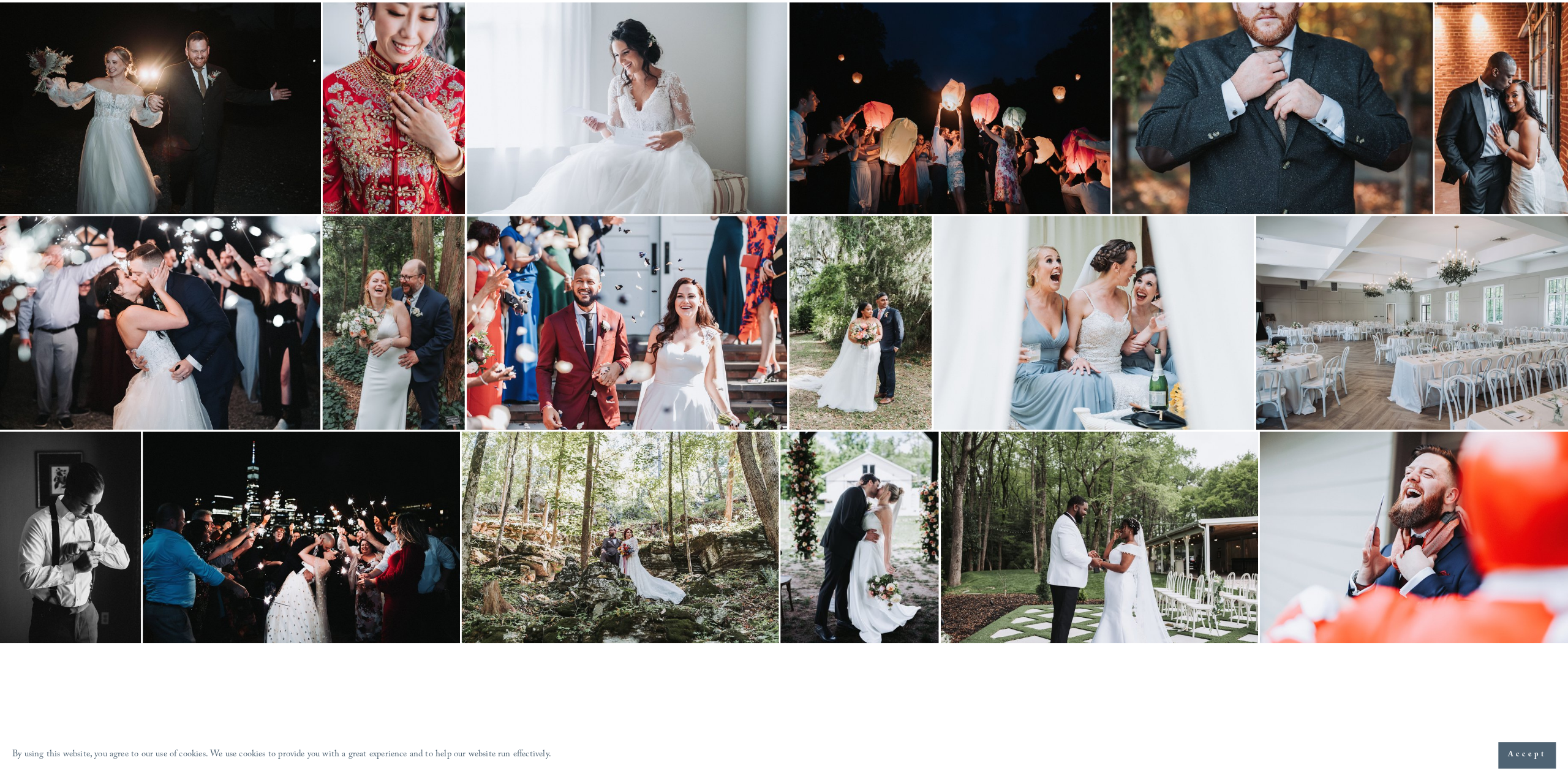
scroll to position [1165, 0]
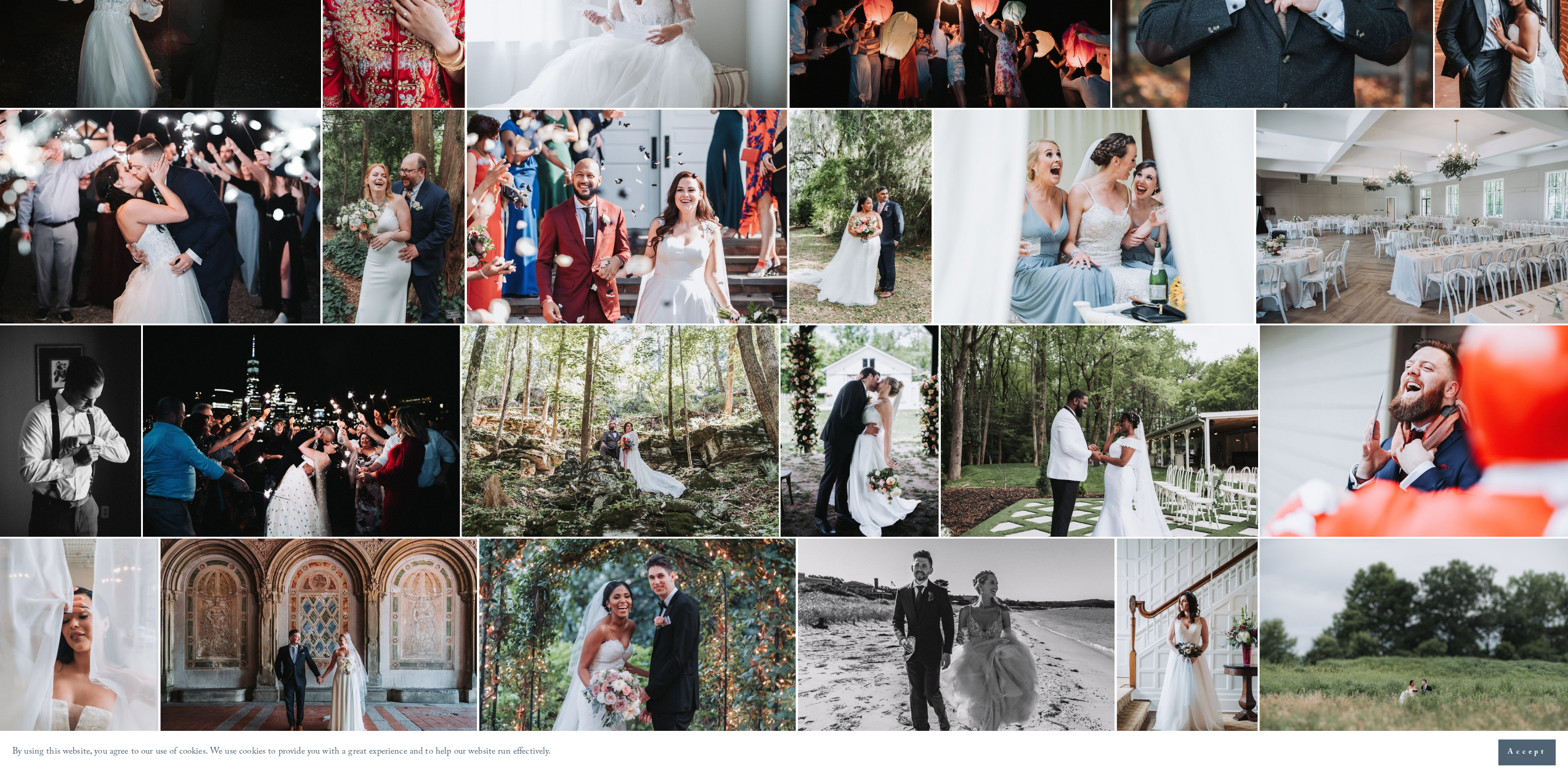
click at [565, 236] on img at bounding box center [627, 217] width 321 height 214
